Goal: Check status: Check status

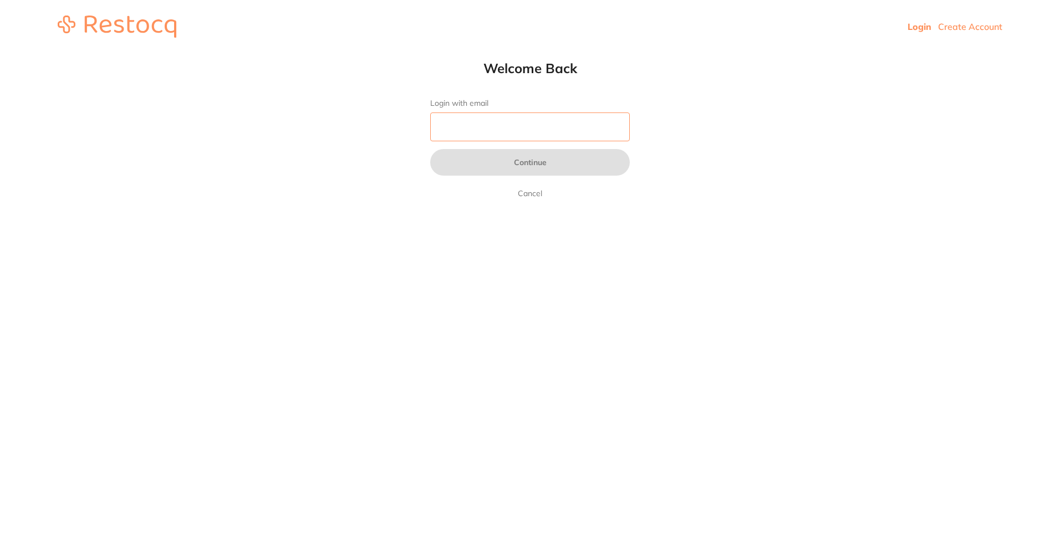
click at [535, 128] on input "Login with email" at bounding box center [530, 127] width 200 height 29
type input "[EMAIL_ADDRESS][DOMAIN_NAME]"
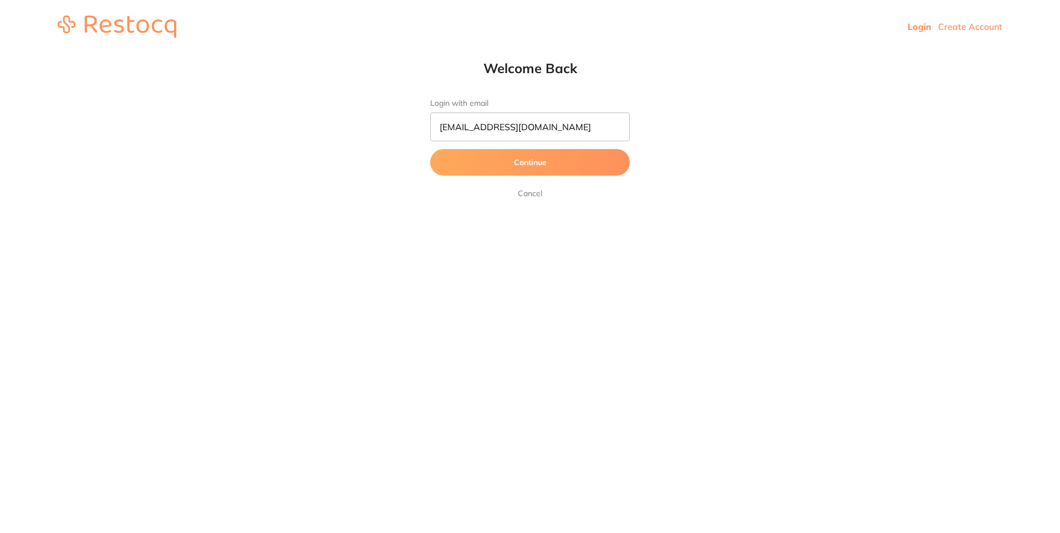
click at [482, 159] on button "Continue" at bounding box center [530, 162] width 200 height 27
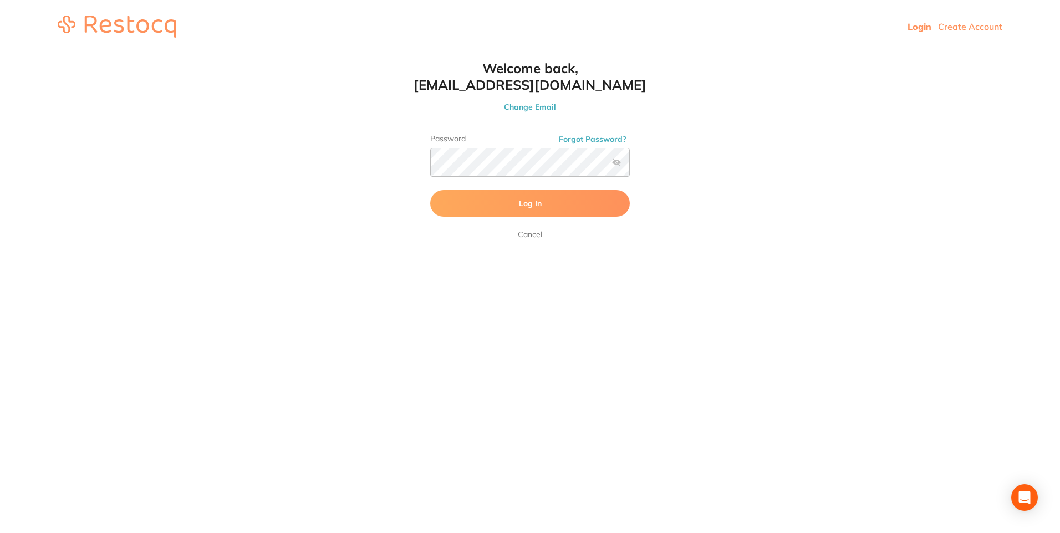
click at [579, 196] on button "Log In" at bounding box center [530, 203] width 200 height 27
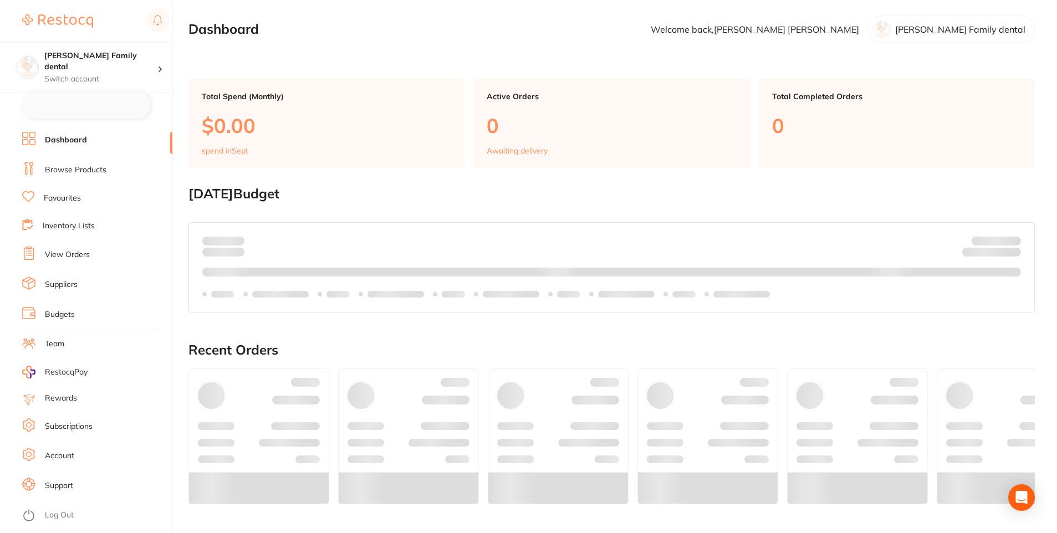
checkbox input "false"
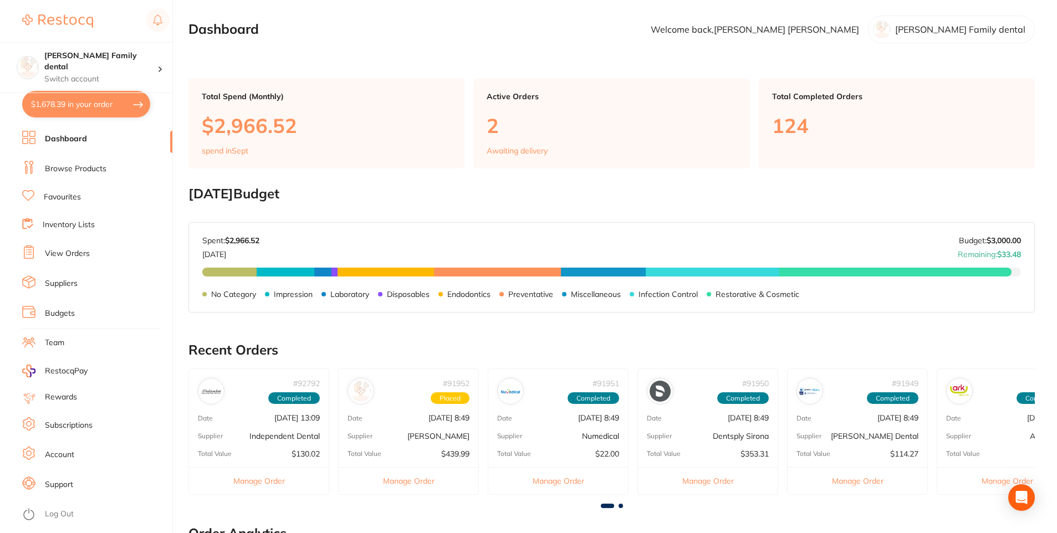
click at [67, 250] on link "View Orders" at bounding box center [67, 253] width 45 height 11
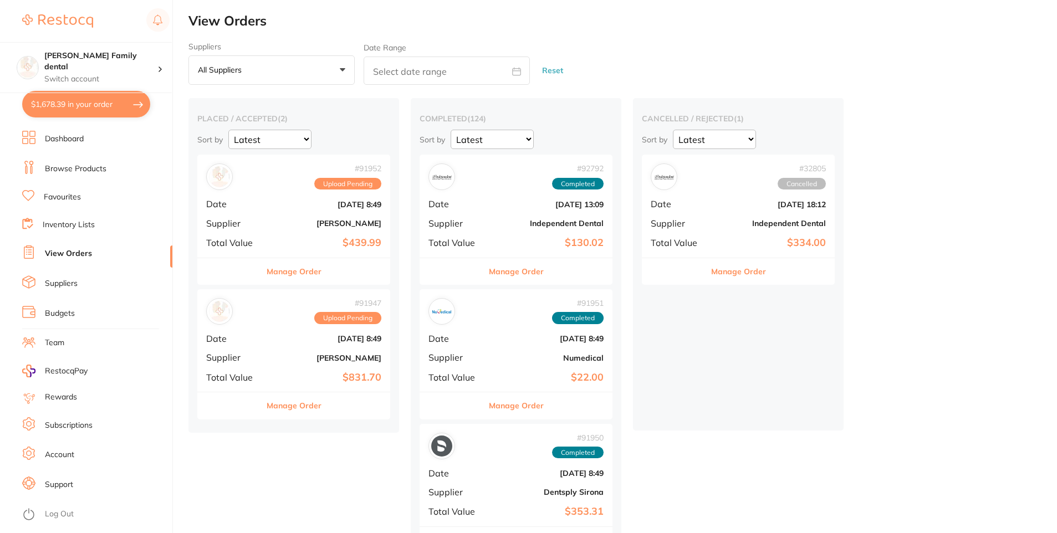
click at [263, 382] on div "# 91947 Upload Pending Date [DATE] 8:49 Supplier [PERSON_NAME] Total Value $831…" at bounding box center [293, 340] width 193 height 103
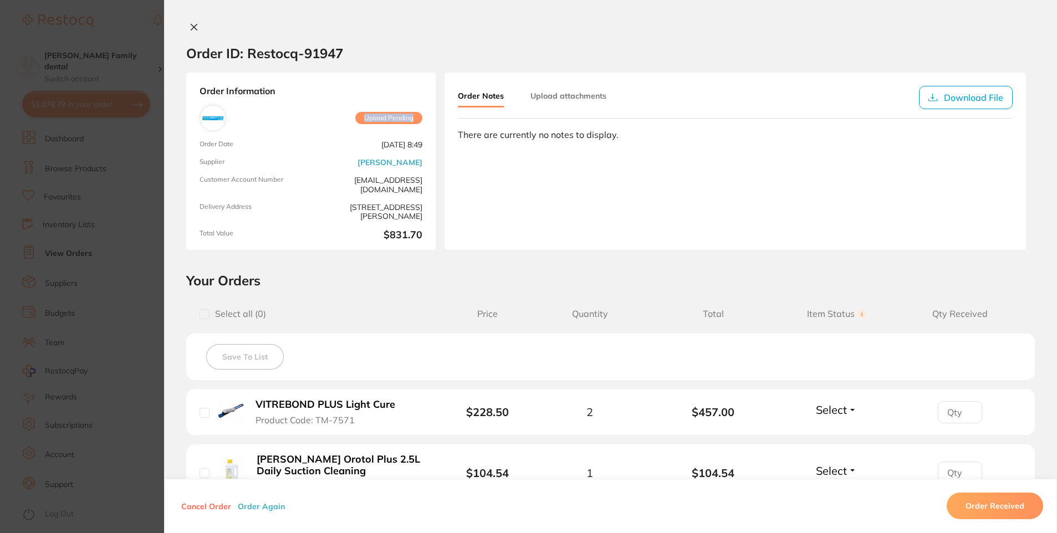
drag, startPoint x: 378, startPoint y: 122, endPoint x: 430, endPoint y: 122, distance: 52.1
click at [430, 122] on div "Order Information Upload Pending Order Date [DATE] 8:49 Supplier [PERSON_NAME] …" at bounding box center [311, 161] width 250 height 177
click at [561, 204] on div "Order Notes Upload attachments Download File There are currently no notes to di…" at bounding box center [736, 161] width 582 height 177
click at [565, 91] on button "Upload attachments" at bounding box center [569, 96] width 76 height 20
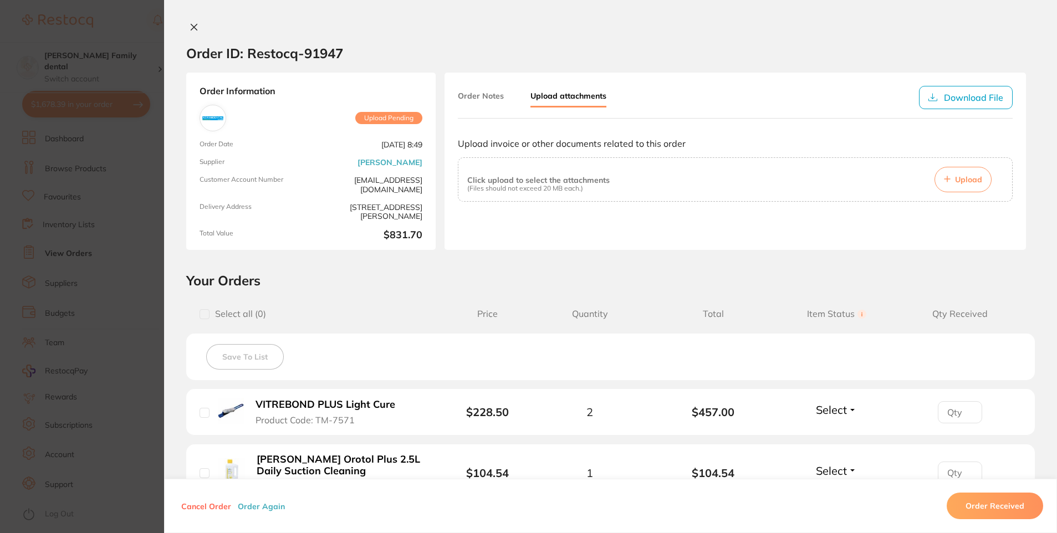
click at [475, 95] on button "Order Notes" at bounding box center [481, 96] width 46 height 20
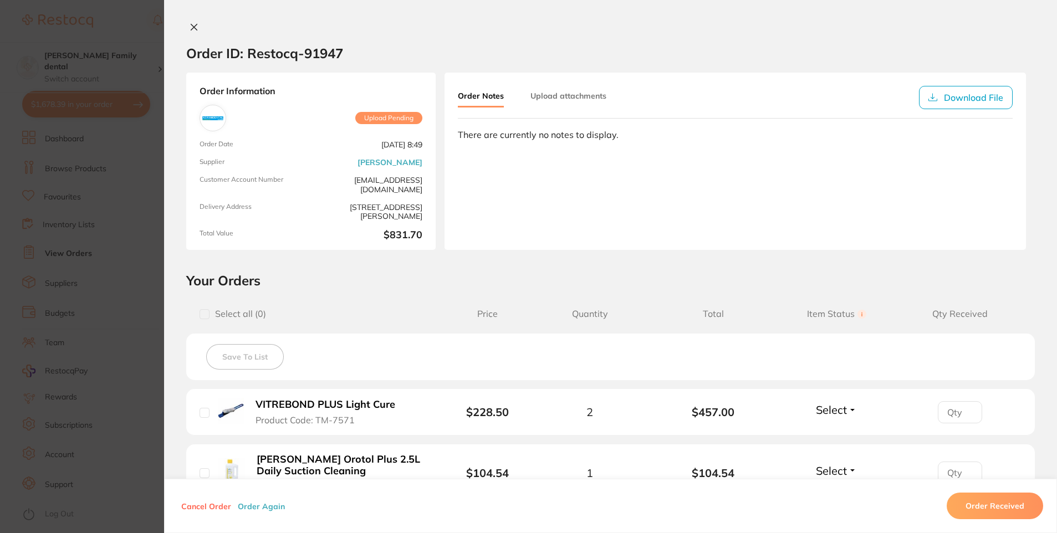
click at [190, 23] on icon at bounding box center [194, 27] width 9 height 9
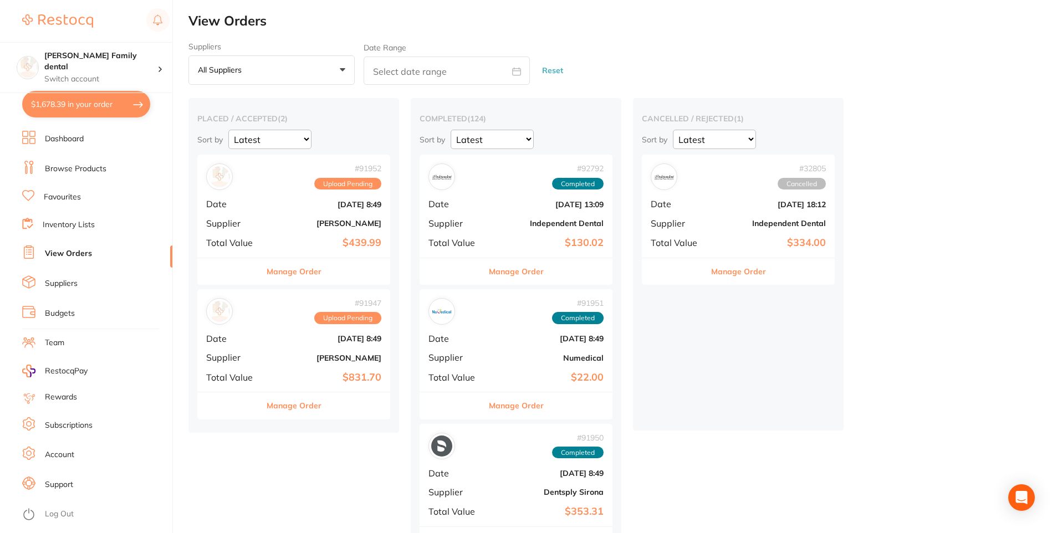
click at [267, 208] on div "# 91952 Upload Pending Date [DATE] 8:49 Supplier [PERSON_NAME] Total Value $439…" at bounding box center [293, 206] width 193 height 103
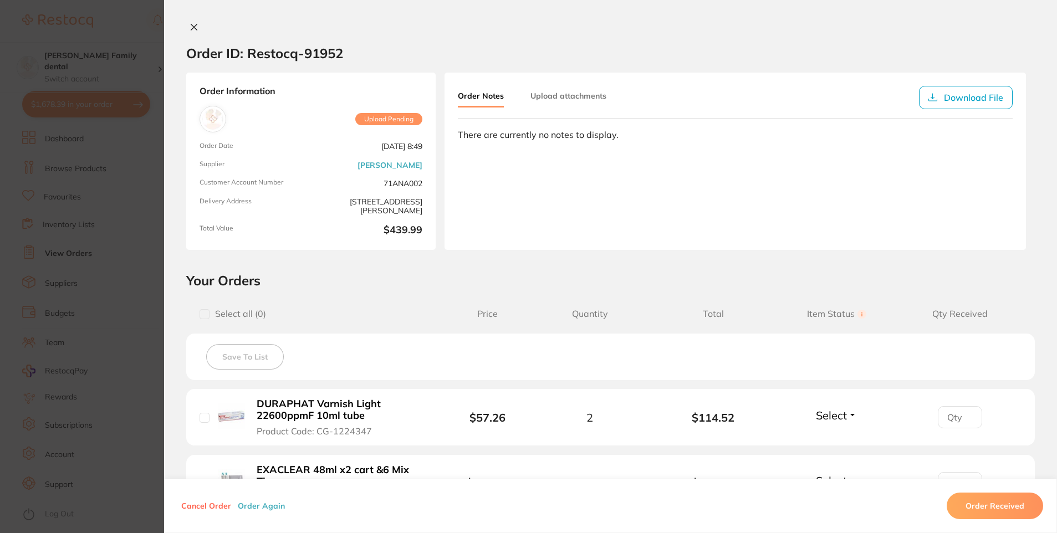
click at [196, 32] on button at bounding box center [194, 28] width 16 height 12
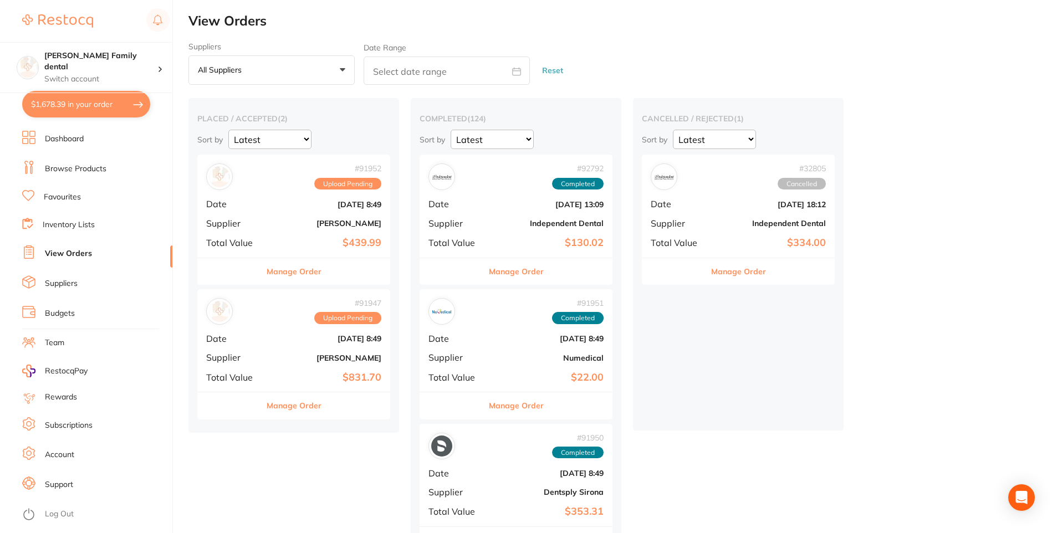
click at [360, 185] on span "Upload Pending" at bounding box center [347, 184] width 67 height 12
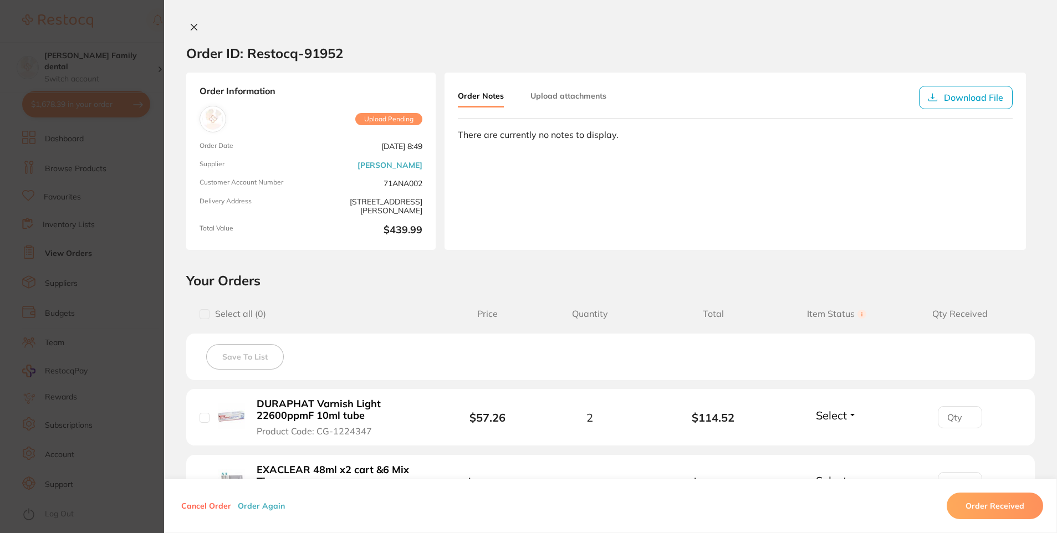
click at [192, 21] on div "Order ID: Restocq- 91952 Order Information Upload Pending Order Date [DATE] 8:4…" at bounding box center [610, 266] width 893 height 533
click at [191, 26] on icon at bounding box center [194, 27] width 9 height 9
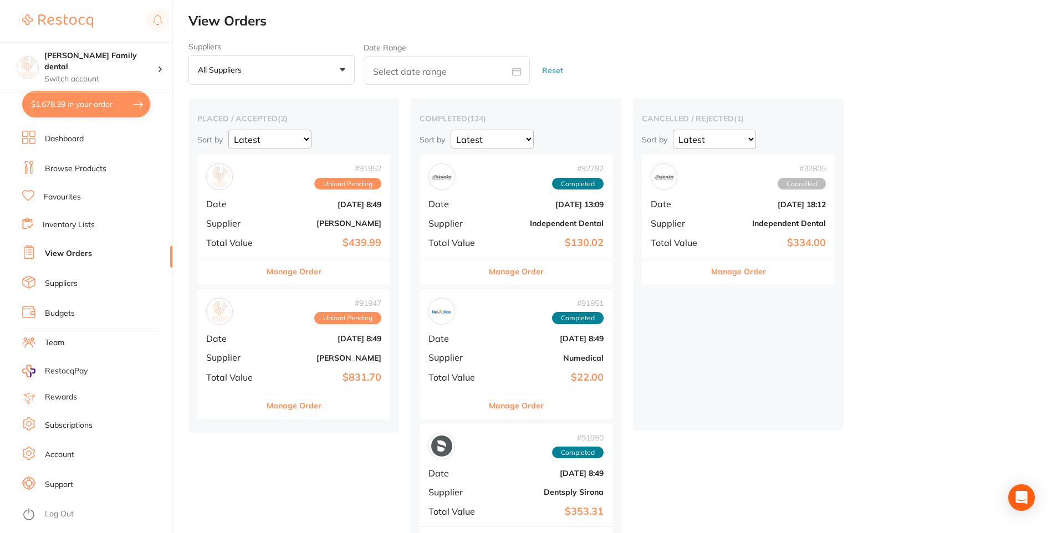
click at [285, 354] on b "[PERSON_NAME]" at bounding box center [326, 358] width 111 height 9
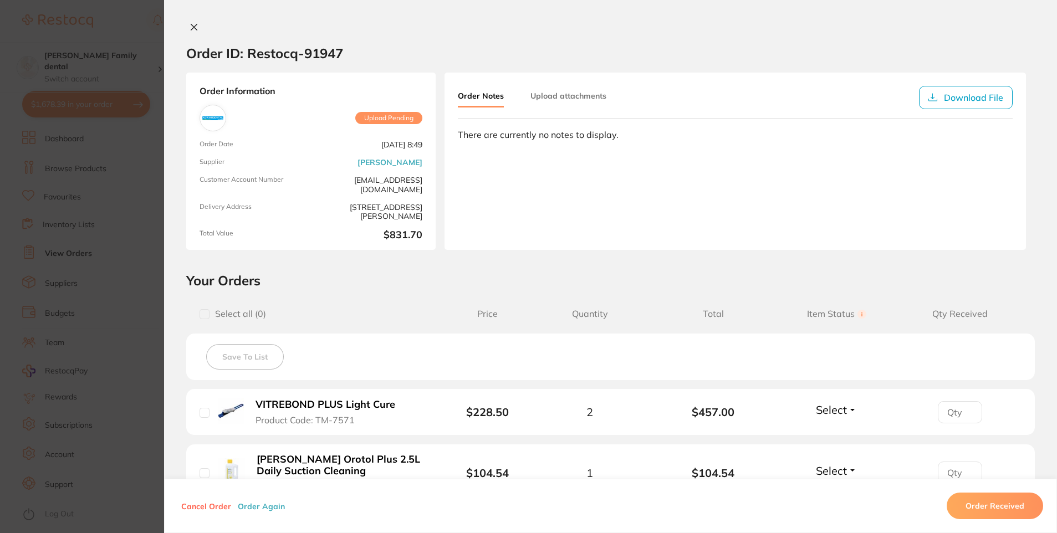
click at [190, 25] on icon at bounding box center [194, 27] width 9 height 9
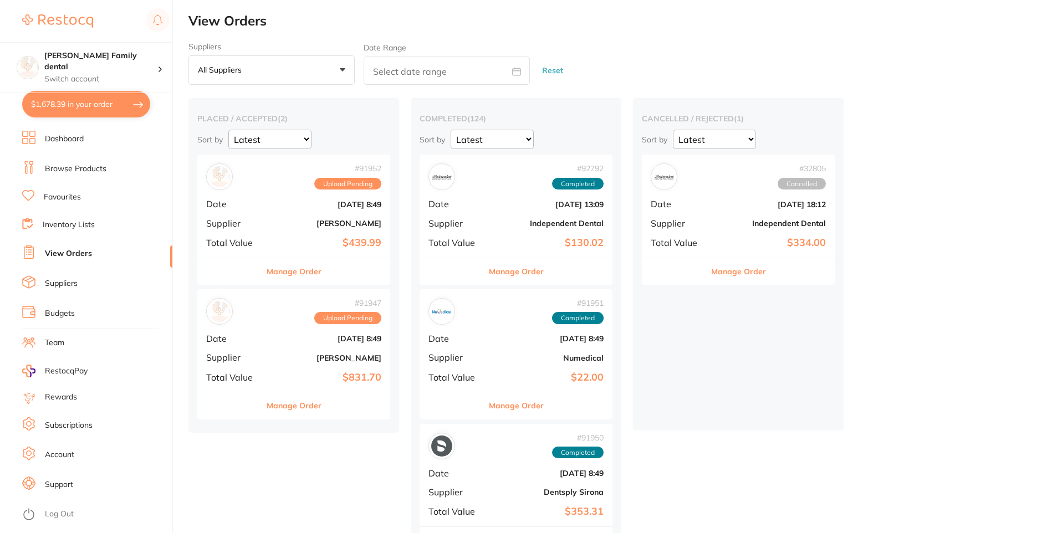
click at [258, 215] on div "# 91952 Upload Pending Date [DATE] 8:49 Supplier [PERSON_NAME] Total Value $439…" at bounding box center [293, 206] width 193 height 103
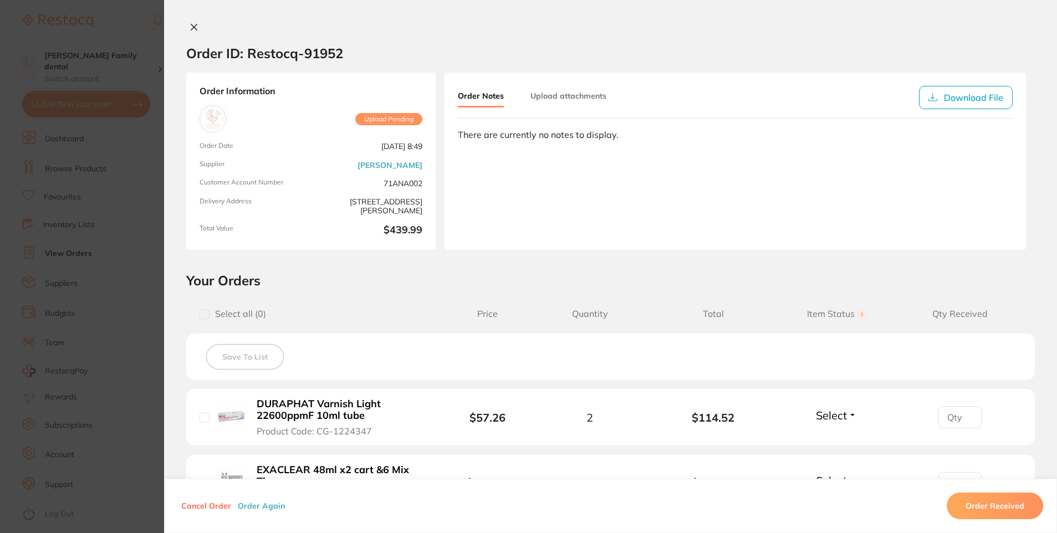
click at [186, 24] on button at bounding box center [194, 28] width 16 height 12
